Goal: Navigation & Orientation: Go to known website

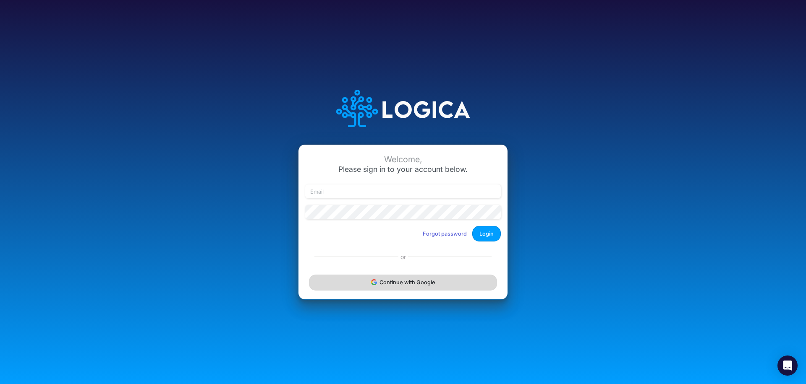
click at [399, 282] on button "Continue with Google" at bounding box center [403, 283] width 188 height 16
